Goal: Entertainment & Leisure: Browse casually

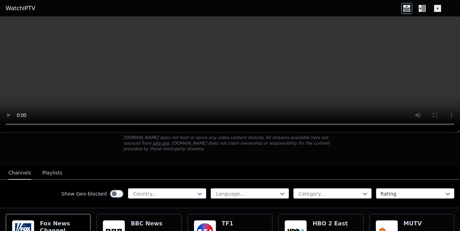
scroll to position [70, 0]
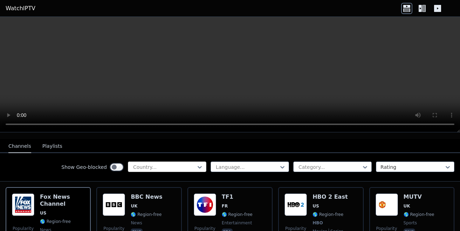
click at [164, 163] on div at bounding box center [165, 166] width 64 height 7
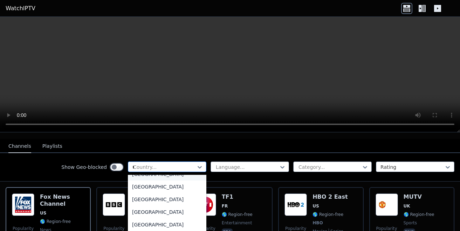
scroll to position [0, 0]
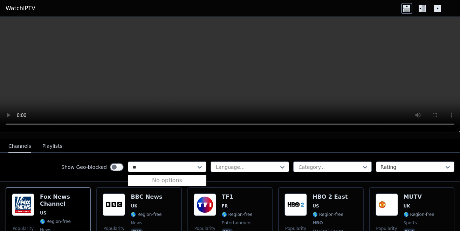
type input "*"
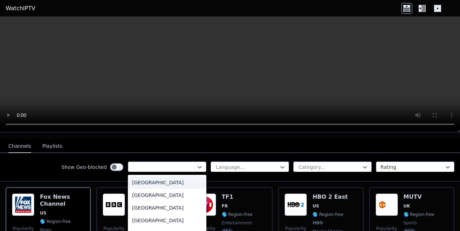
type input "*"
type input "***"
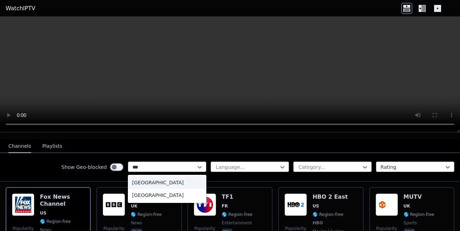
click at [148, 176] on div "[GEOGRAPHIC_DATA]" at bounding box center [167, 182] width 79 height 13
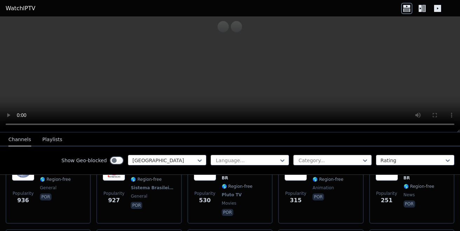
scroll to position [70, 0]
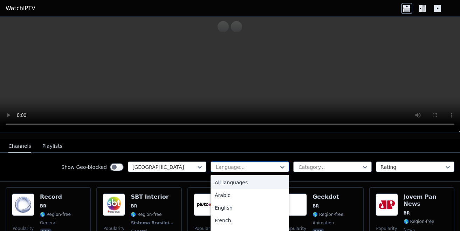
click at [237, 163] on div at bounding box center [247, 166] width 64 height 7
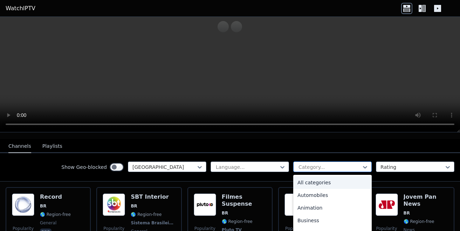
click at [310, 163] on div at bounding box center [330, 166] width 64 height 7
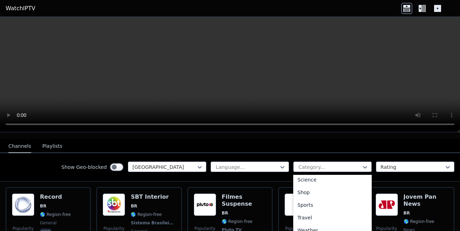
scroll to position [285, 0]
click at [306, 194] on div "Sports" at bounding box center [332, 200] width 79 height 13
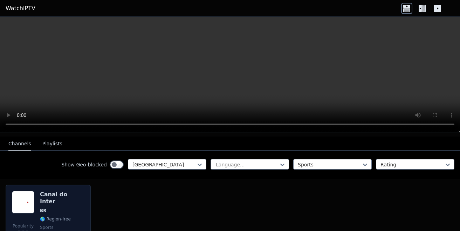
scroll to position [113, 0]
